Goal: Task Accomplishment & Management: Complete application form

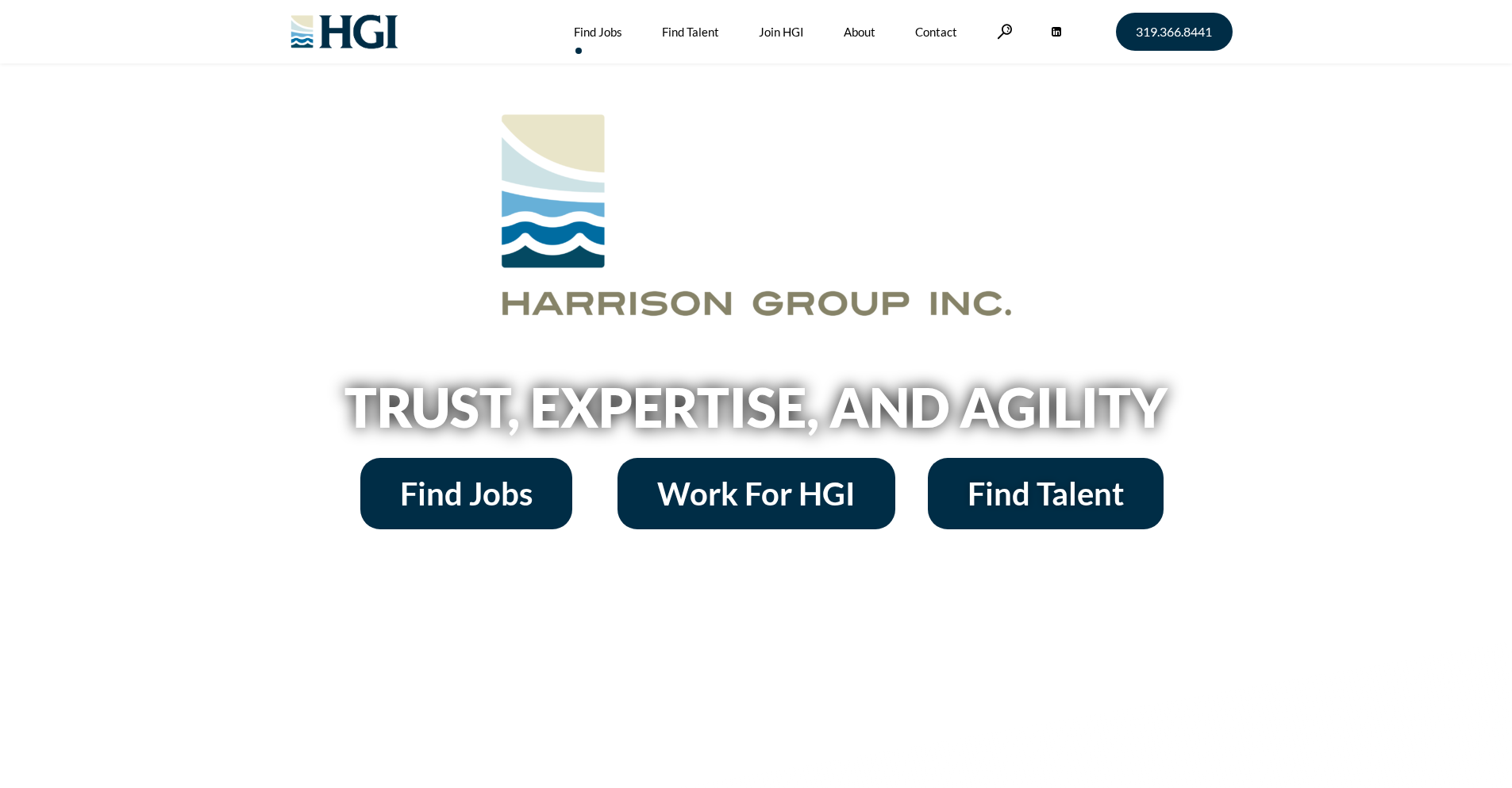
click at [587, 36] on link "Find Jobs" at bounding box center [598, 31] width 48 height 64
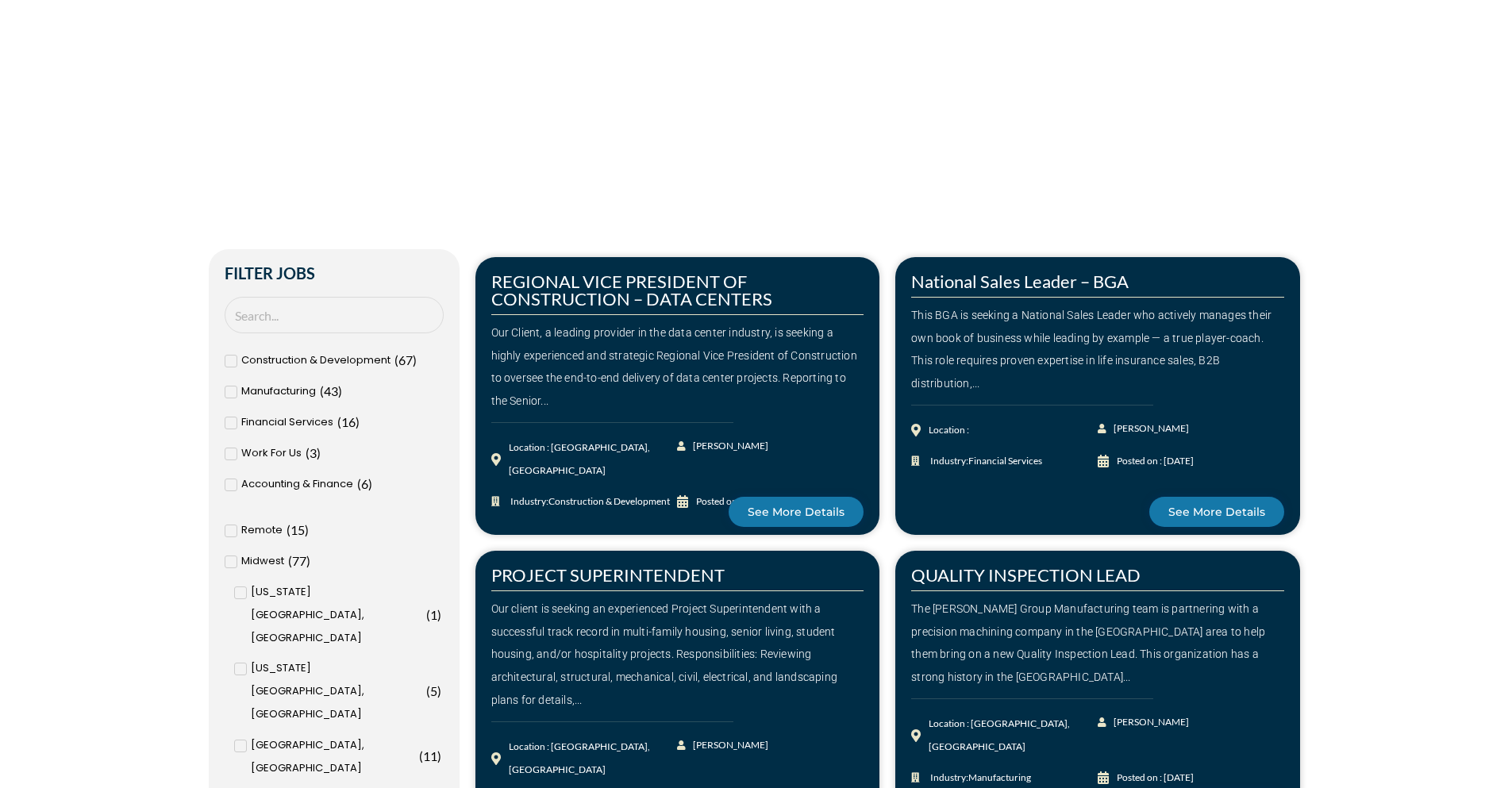
scroll to position [555, 0]
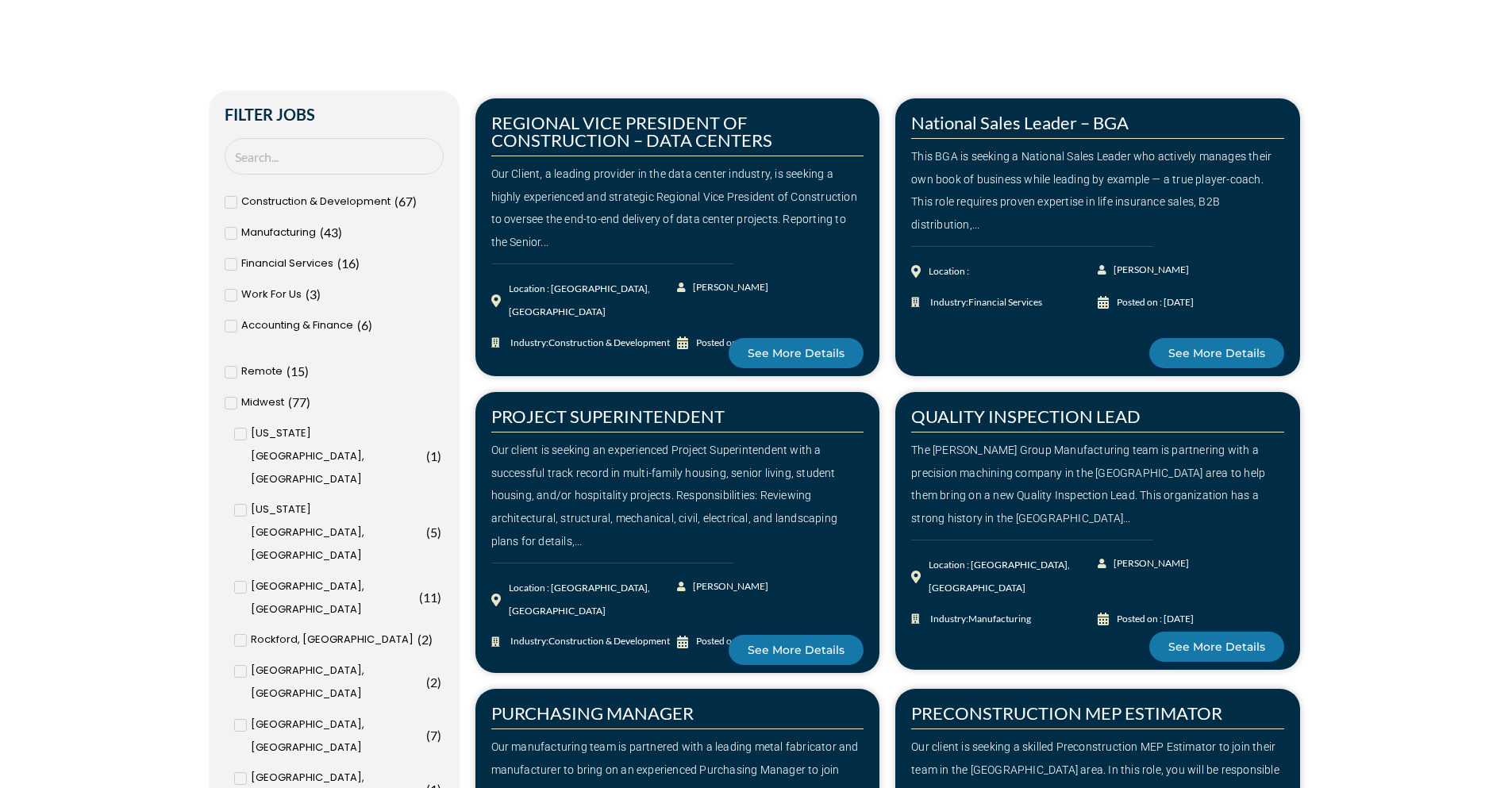
click at [234, 268] on span at bounding box center [231, 264] width 13 height 13
click at [0, 0] on input "Financial Services ( 16 )" at bounding box center [0, 0] width 0 height 0
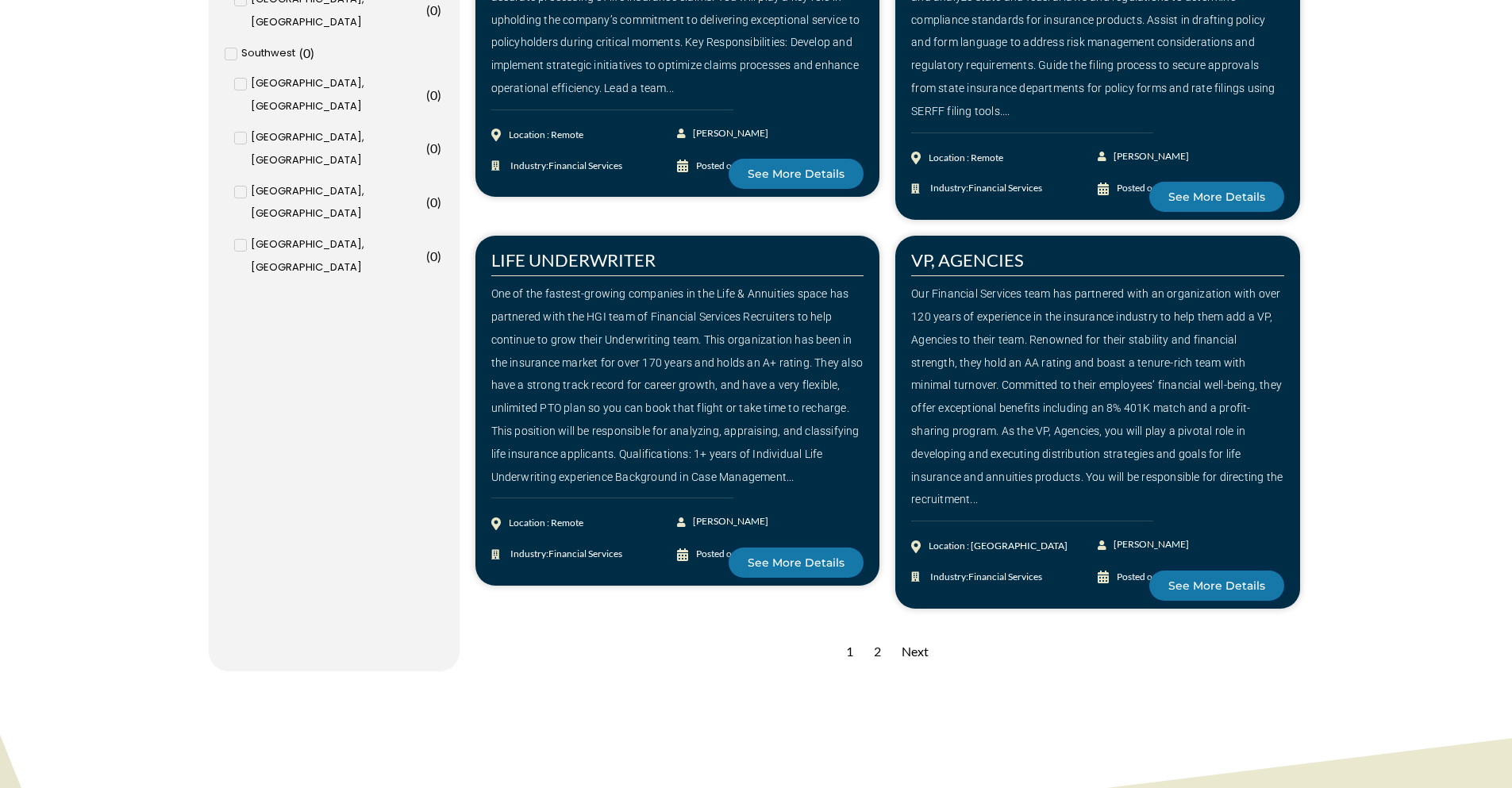
scroll to position [2142, 0]
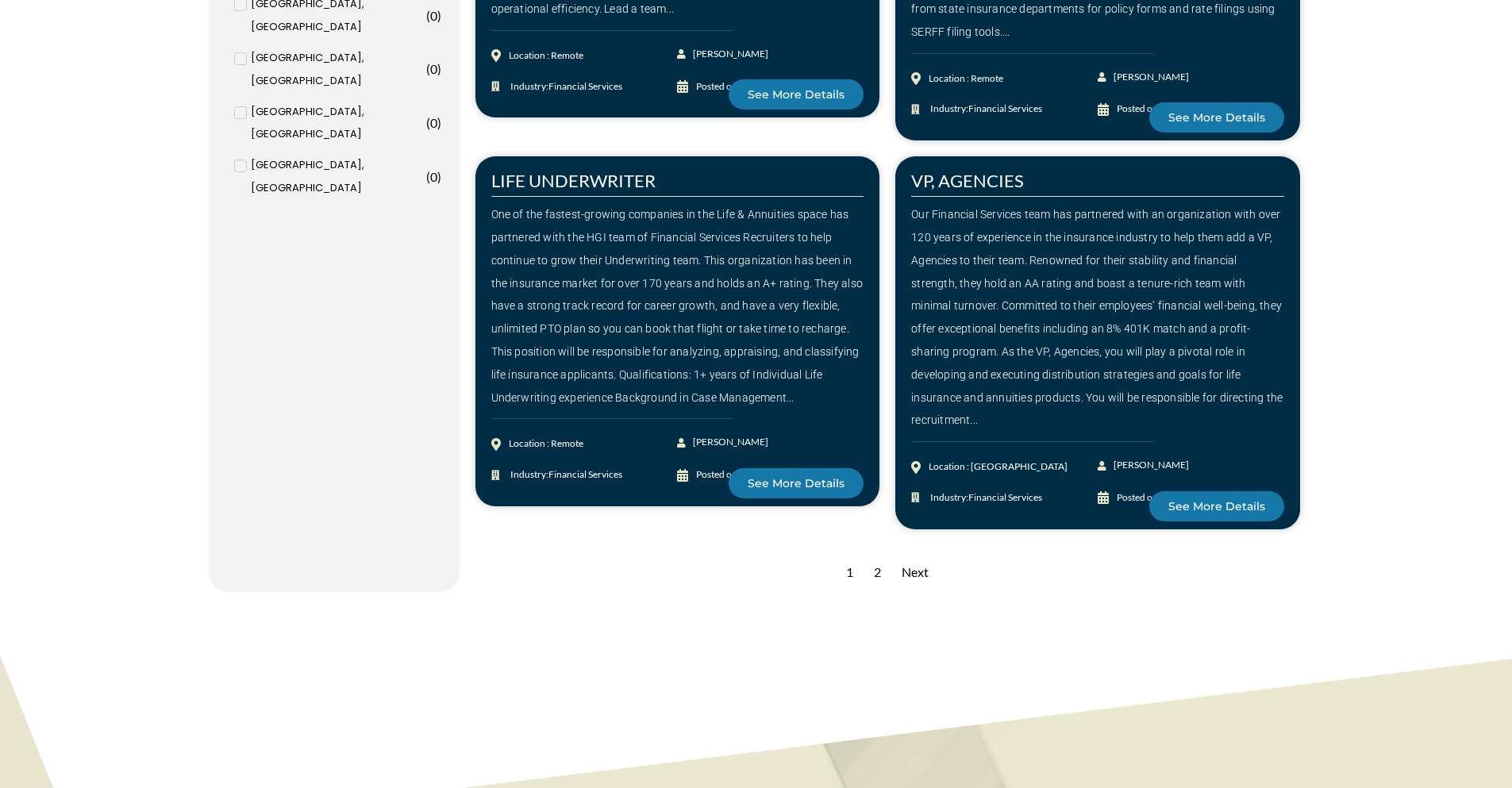
click at [912, 553] on div "Next" at bounding box center [914, 573] width 43 height 39
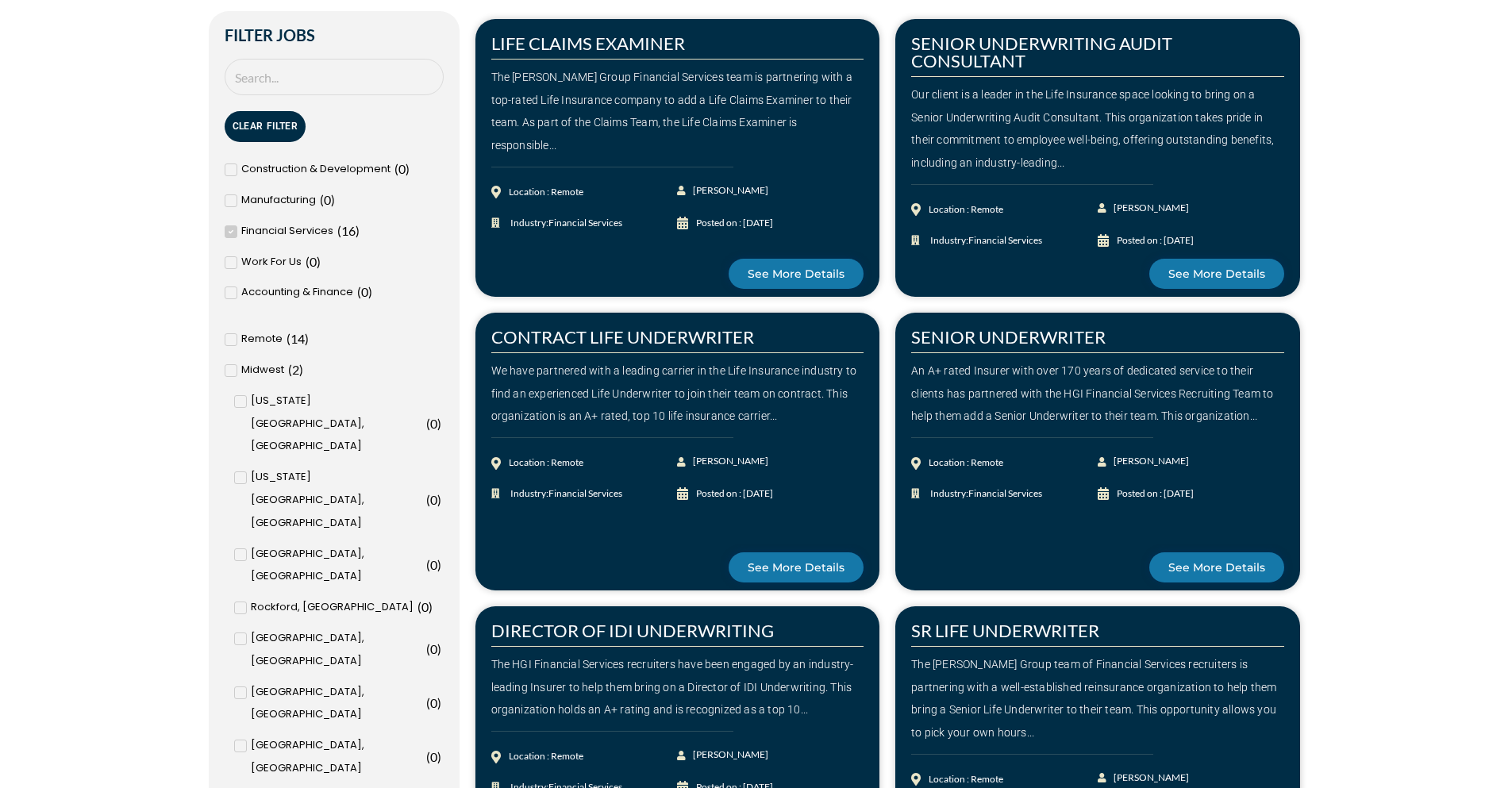
scroll to position [793, 0]
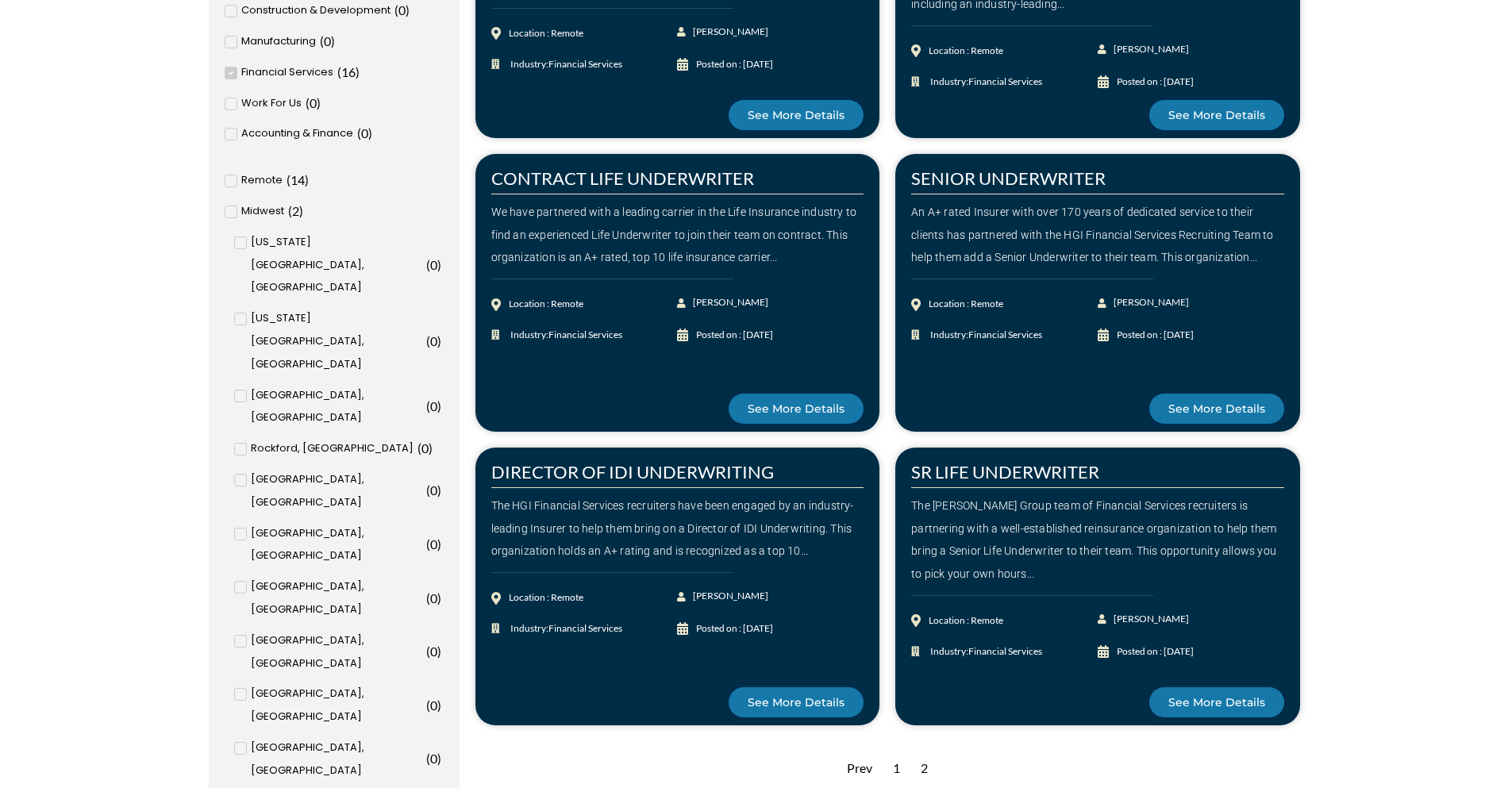
click at [1420, 412] on section "Filter Jobs Clear Filter Filter by industry Filter by industry Construction & D…" at bounding box center [756, 708] width 1512 height 1728
click at [1024, 476] on link "SR LIFE UNDERWRITER" at bounding box center [1005, 471] width 188 height 21
